Goal: Information Seeking & Learning: Understand process/instructions

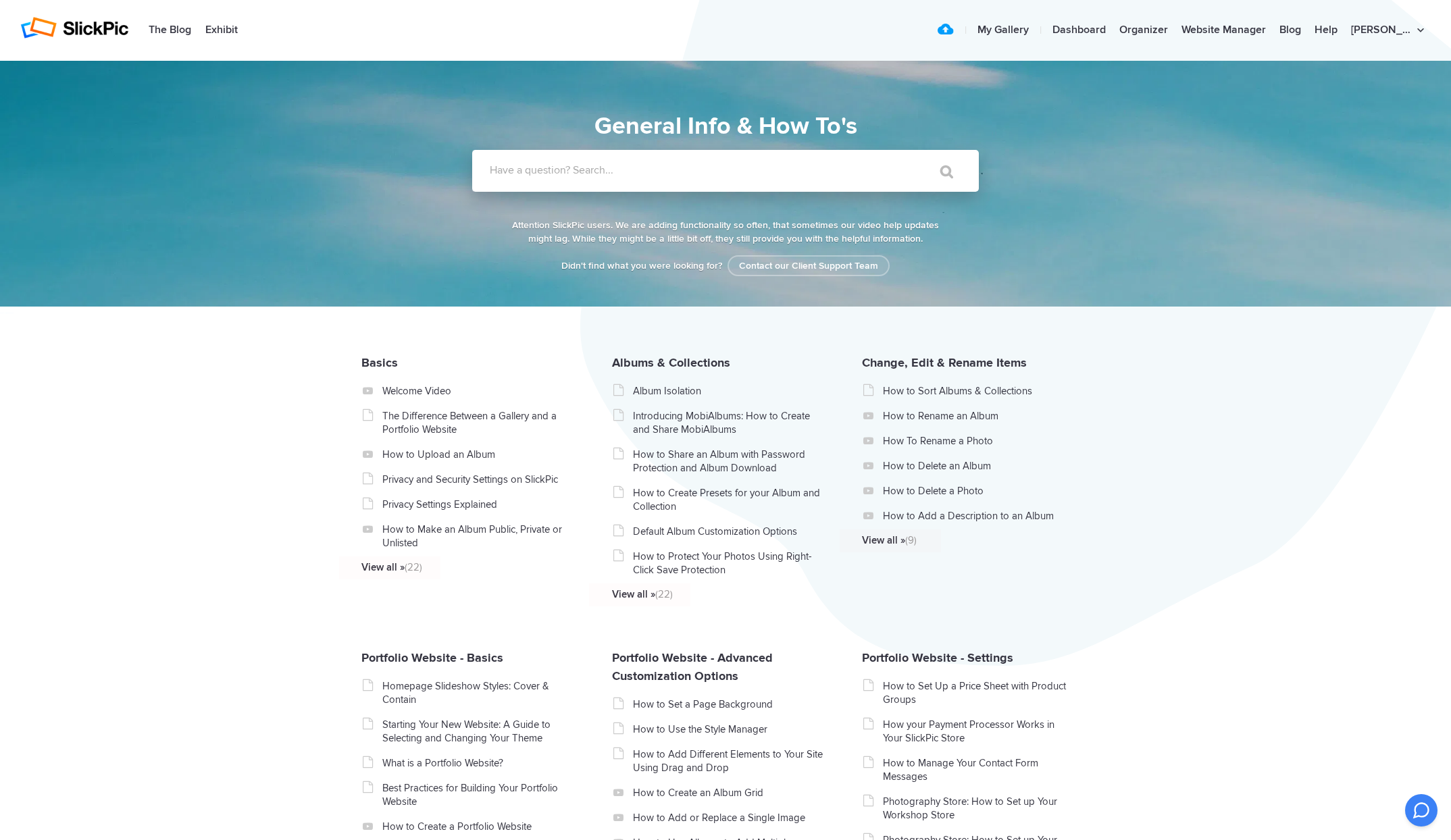
click at [164, 150] on section "General Info & How To's General Info & How To's Didn't find what you were looki…" at bounding box center [726, 184] width 1451 height 246
click at [586, 168] on label "Have a question? Search..." at bounding box center [743, 170] width 507 height 13
click at [586, 168] on input "Have a question? Search..." at bounding box center [697, 170] width 451 height 42
type input "group upload"
click at [912, 155] on input "" at bounding box center [941, 171] width 57 height 32
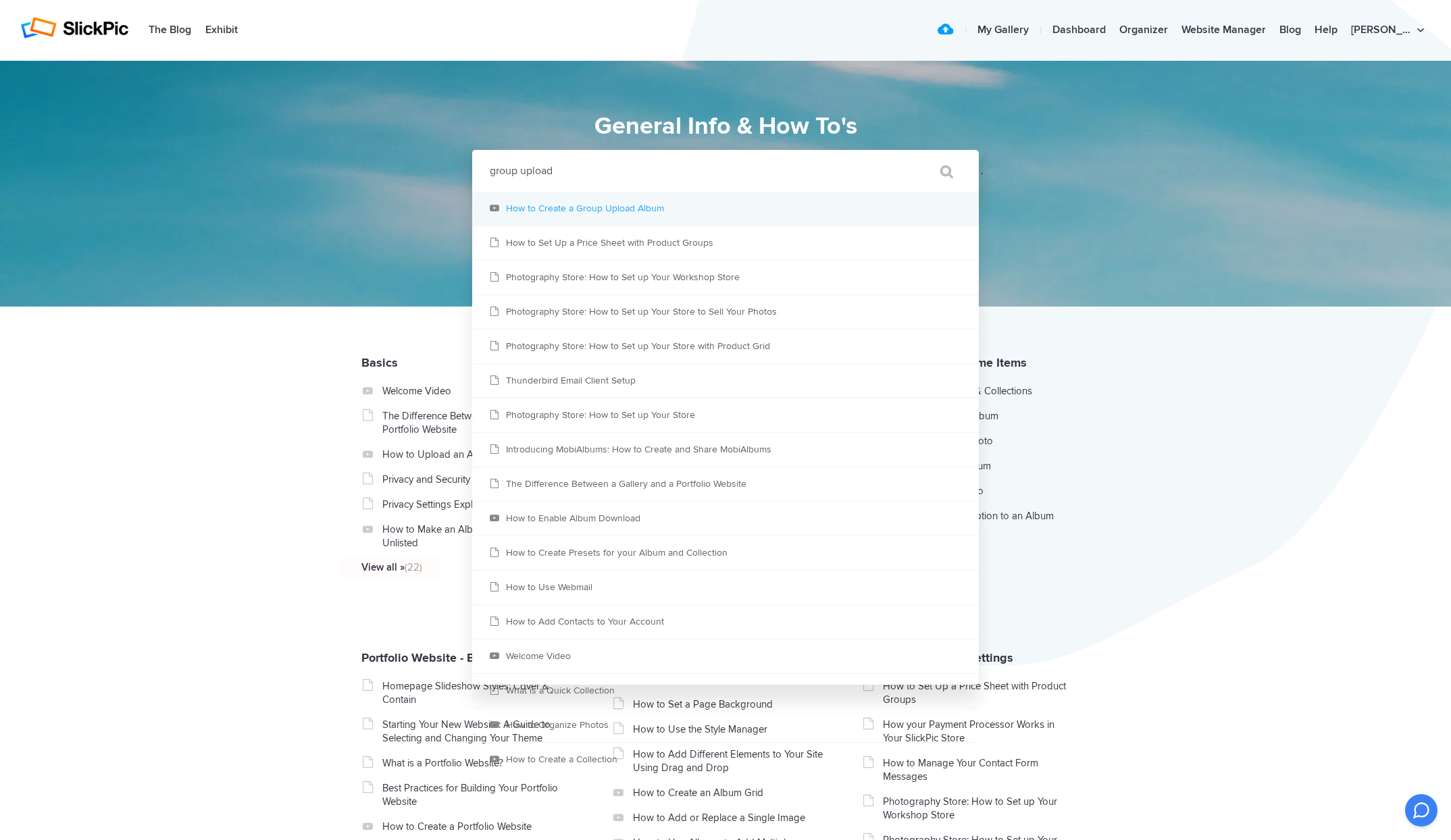
click at [642, 214] on link "How to Create a Group Upload Album" at bounding box center [726, 209] width 507 height 34
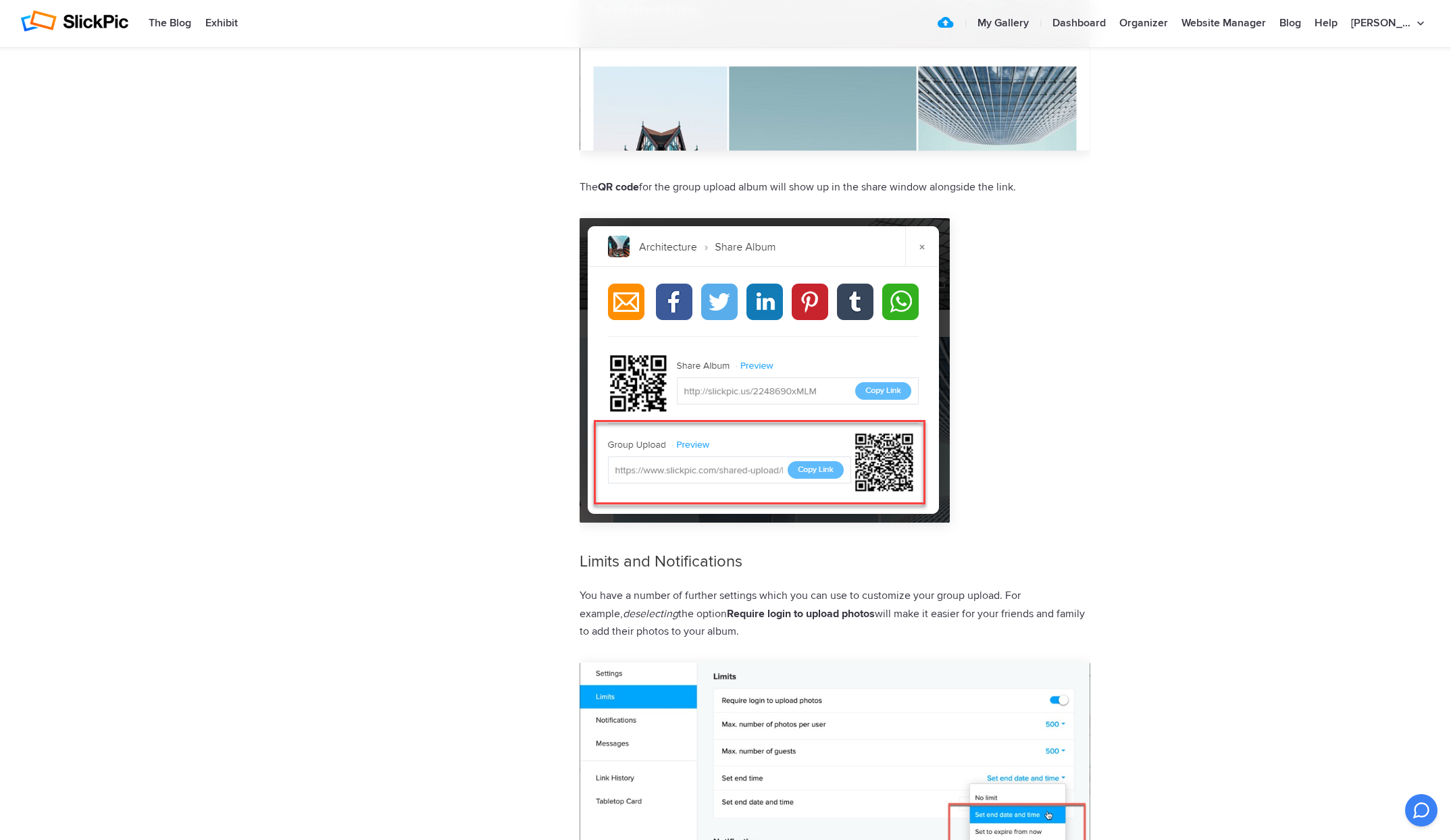
scroll to position [2067, 0]
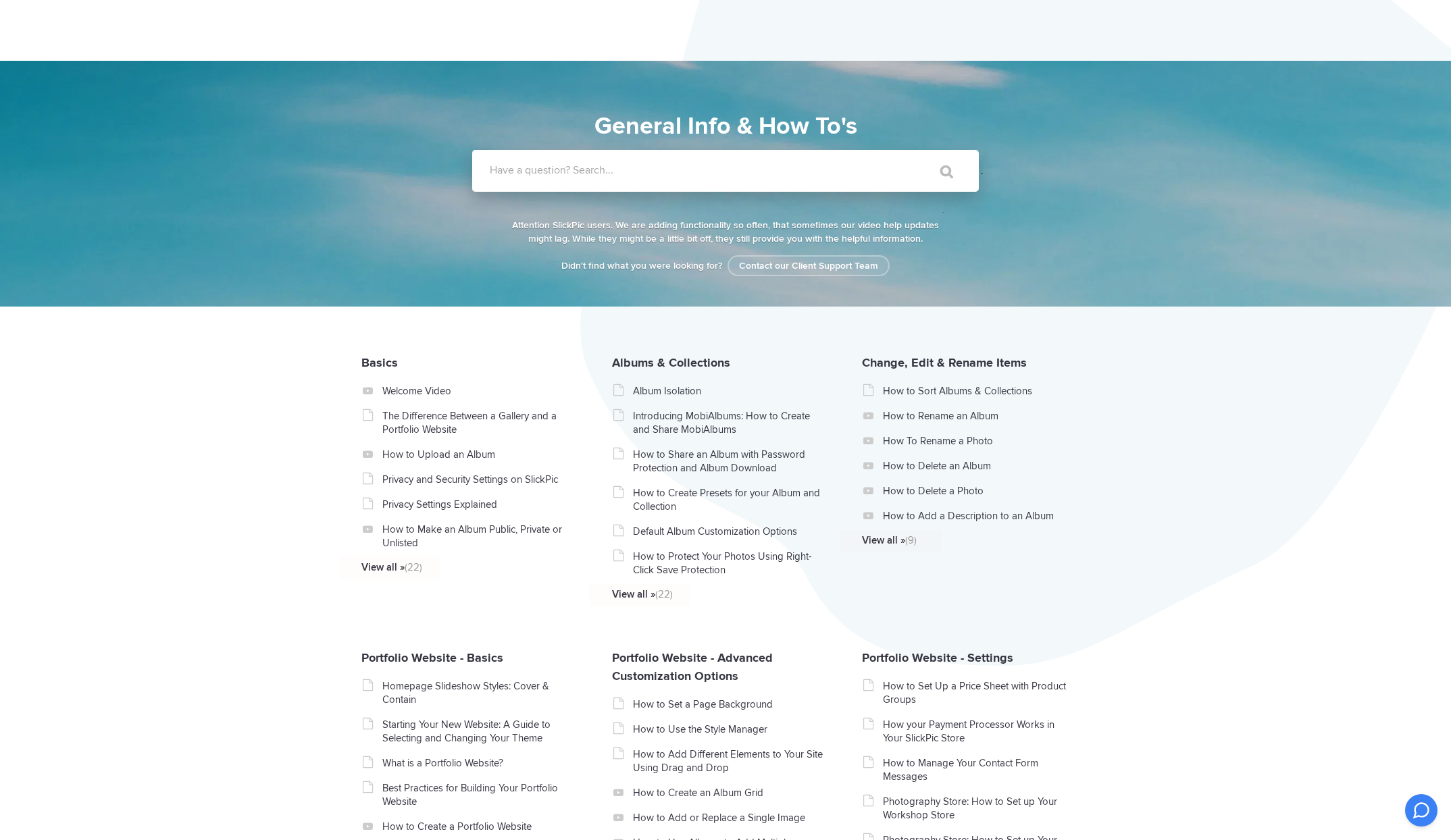
click at [554, 176] on label "Have a question? Search..." at bounding box center [743, 170] width 507 height 13
click at [554, 176] on input "Have a question? Search..." at bounding box center [697, 170] width 451 height 42
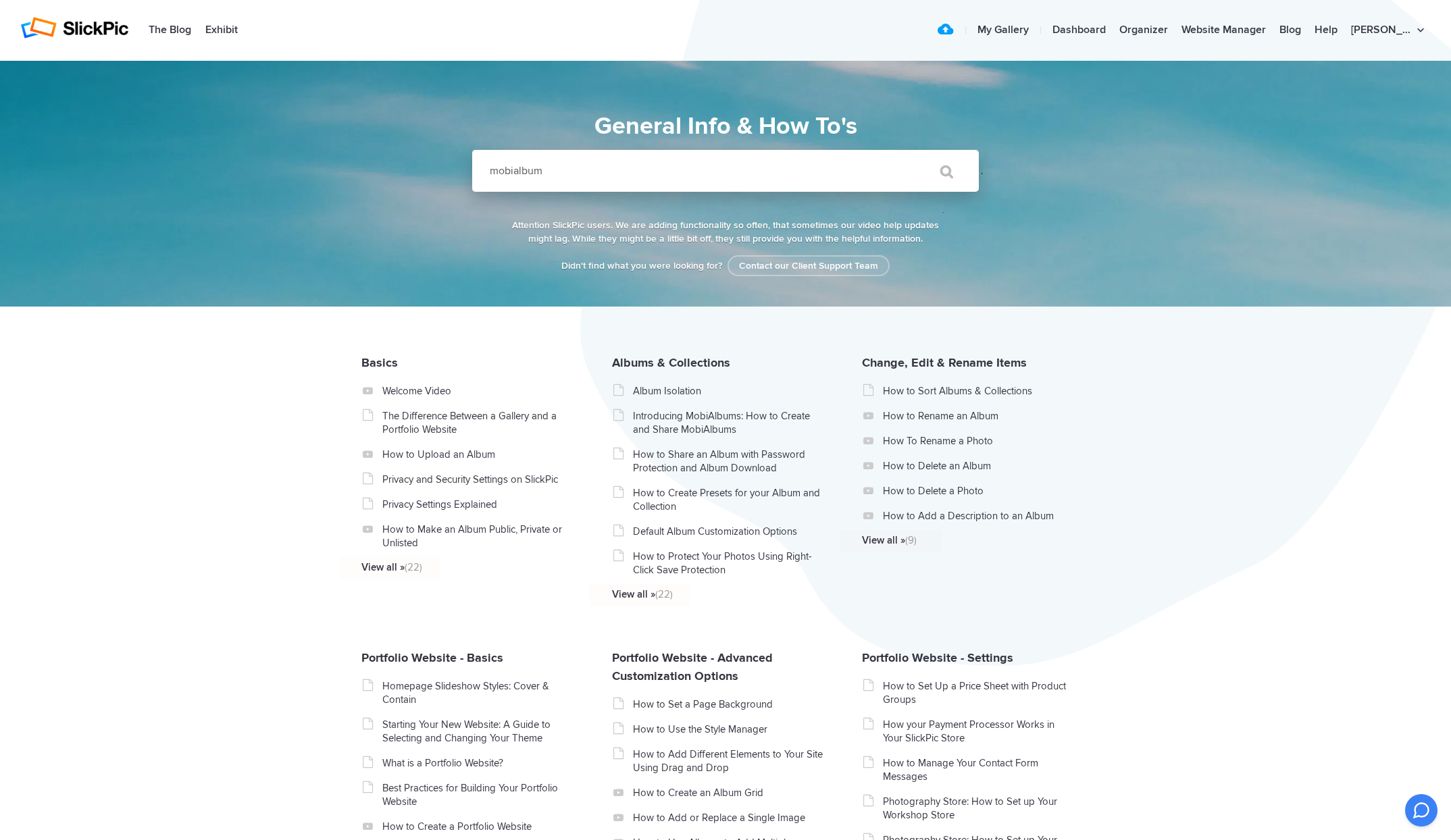
type input "mobialbum"
click at [912, 155] on input "" at bounding box center [941, 171] width 57 height 32
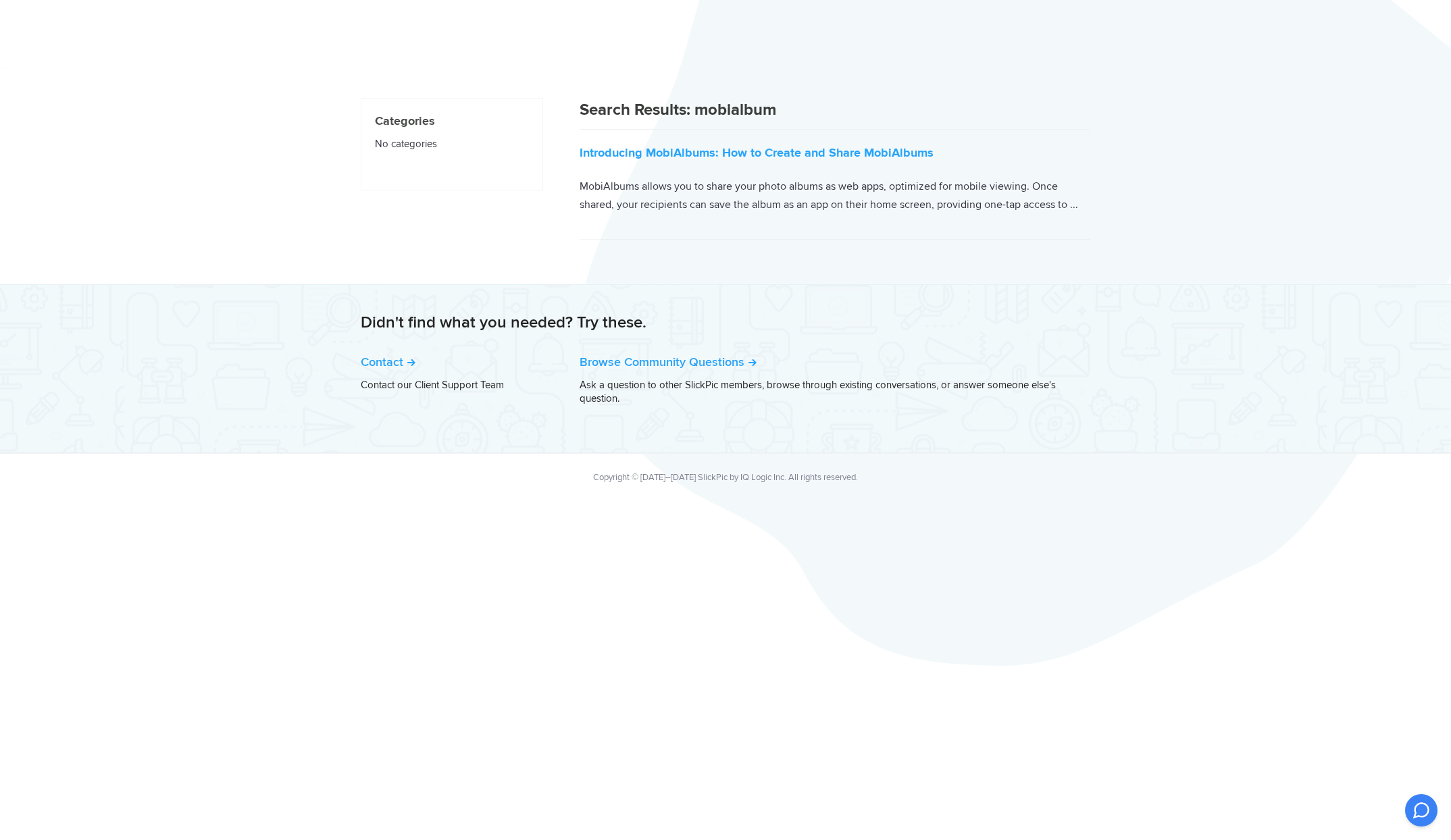
click at [710, 154] on link "Introducing MobiAlbums: How to Create and Share MobiAlbums" at bounding box center [757, 153] width 354 height 15
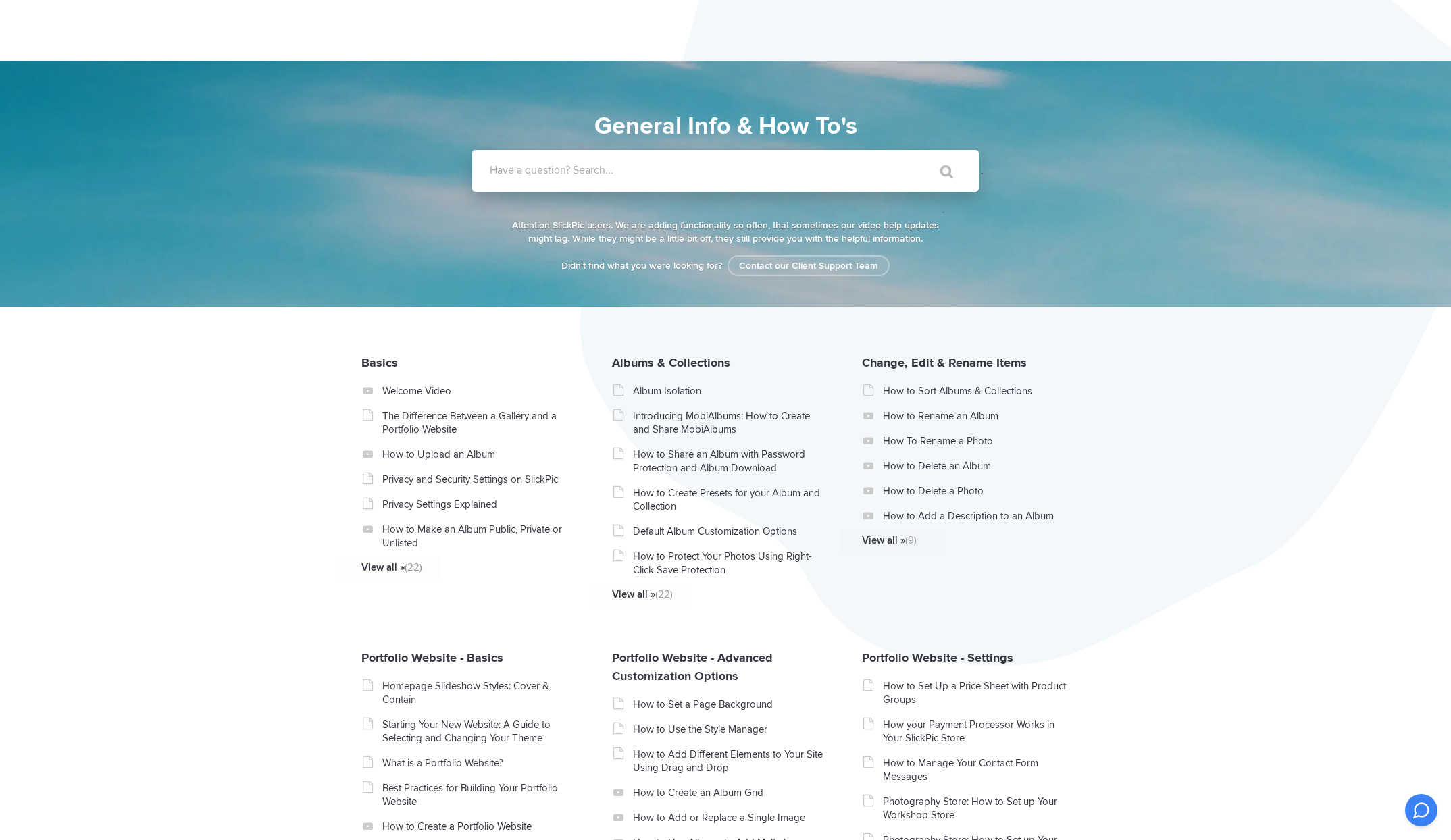
drag, startPoint x: 623, startPoint y: 168, endPoint x: 622, endPoint y: 175, distance: 7.1
click at [622, 173] on label "Have a question? Search..." at bounding box center [743, 170] width 507 height 13
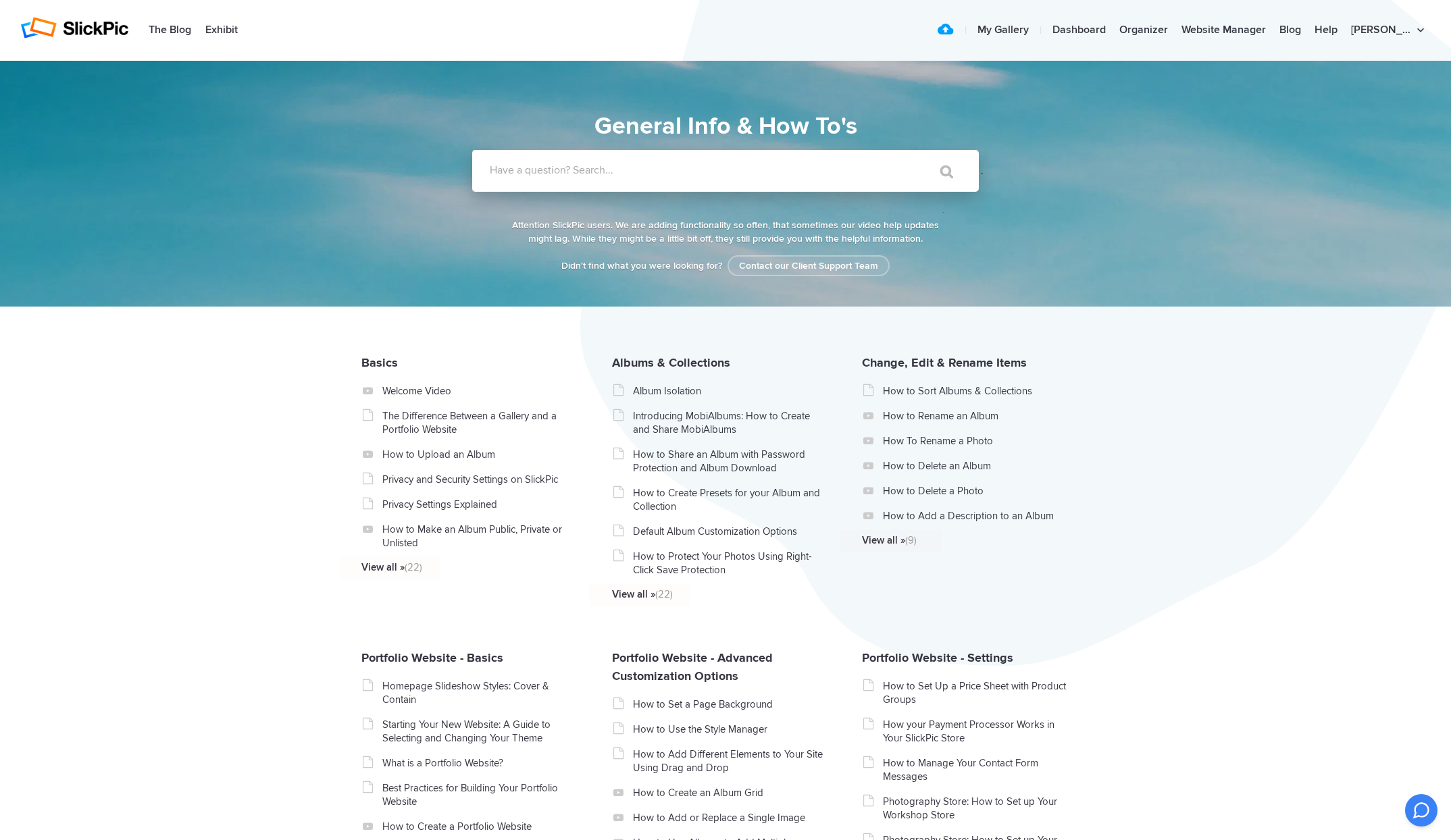
click at [578, 175] on label "Have a question? Search..." at bounding box center [743, 170] width 507 height 13
click at [578, 175] on input "Have a question? Search..." at bounding box center [697, 170] width 451 height 42
type input "blog"
click at [945, 171] on input "" at bounding box center [941, 171] width 57 height 32
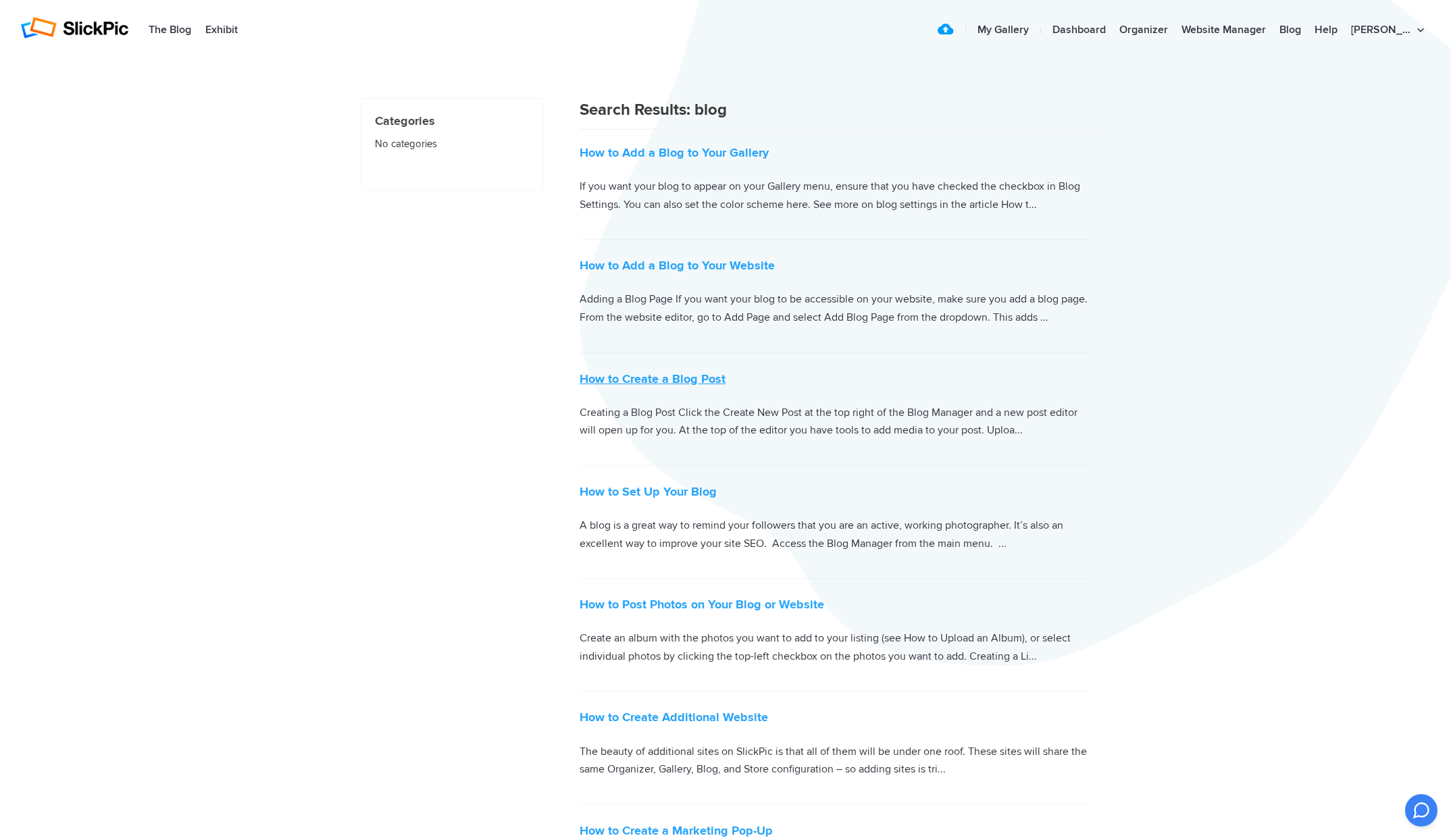
click at [652, 380] on link "How to Create a Blog Post" at bounding box center [653, 379] width 146 height 15
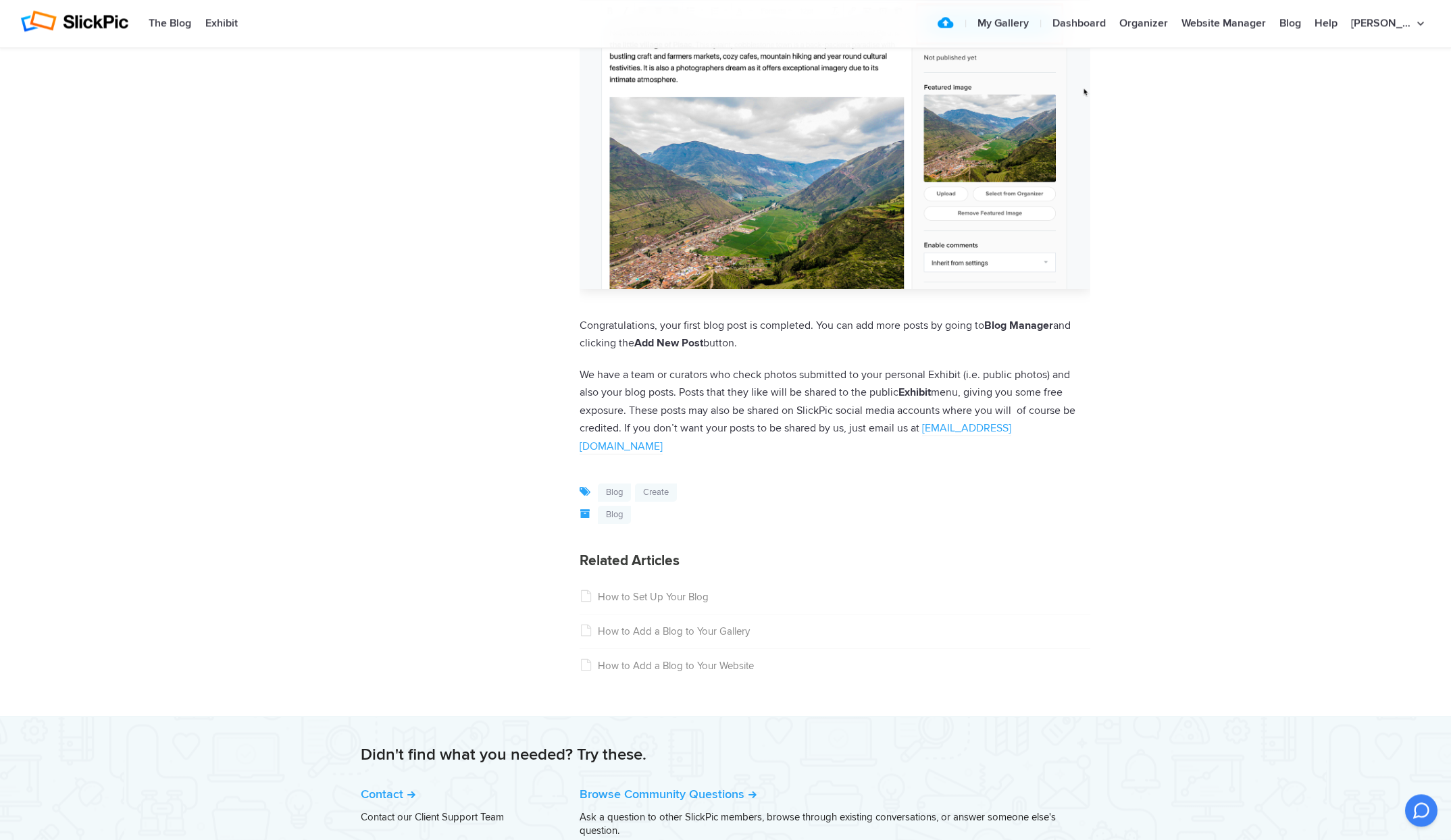
scroll to position [4905, 0]
